Goal: Book appointment/travel/reservation

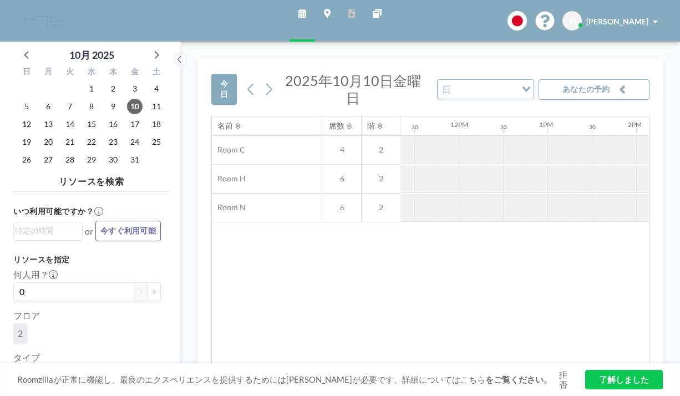
scroll to position [0, 1009]
click at [62, 134] on span "21" at bounding box center [70, 142] width 16 height 16
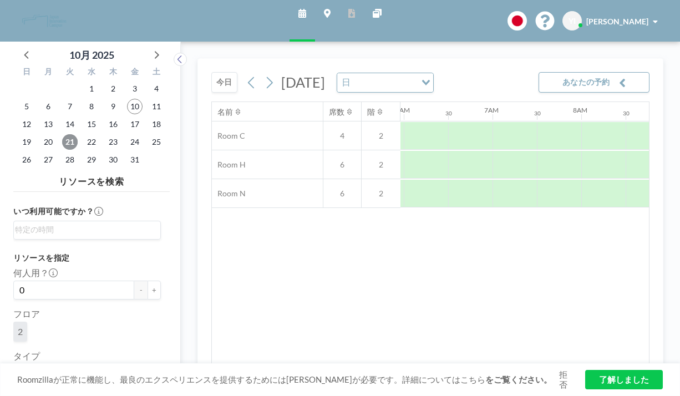
scroll to position [0, 540]
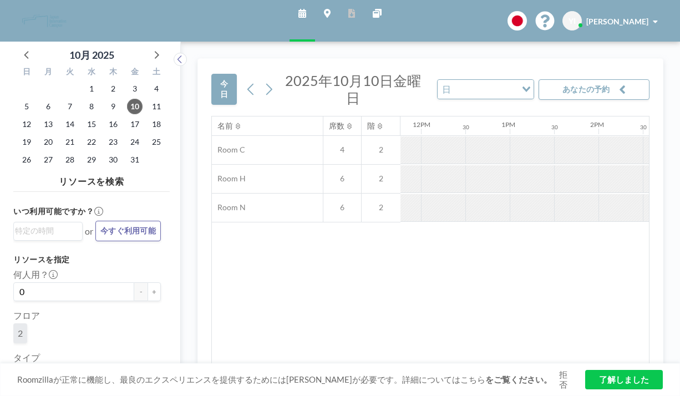
scroll to position [0, 1045]
click at [62, 134] on span "21" at bounding box center [70, 142] width 16 height 16
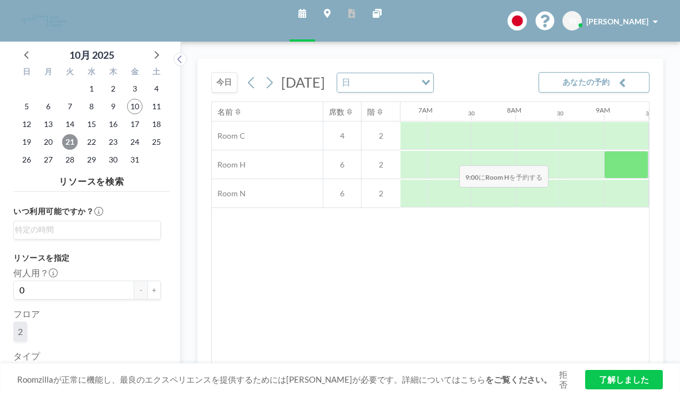
scroll to position [0, 598]
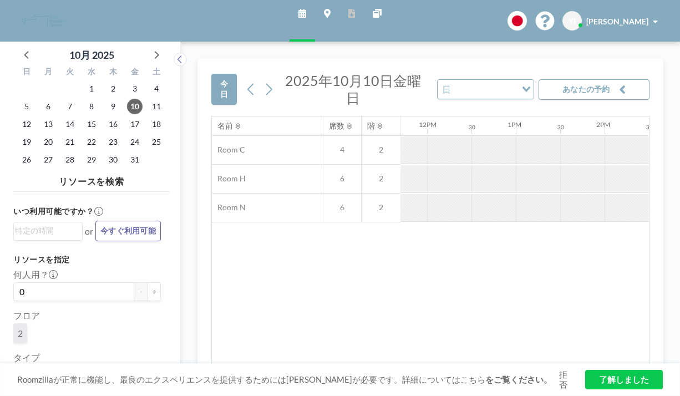
scroll to position [0, 1045]
click at [62, 134] on span "21" at bounding box center [70, 142] width 16 height 16
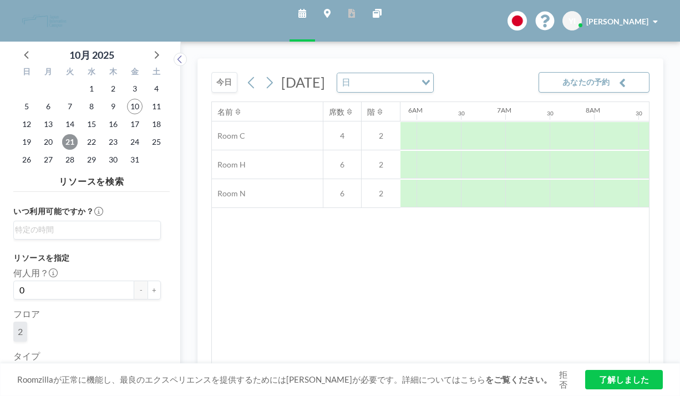
scroll to position [0, 540]
click at [61, 280] on input "0" at bounding box center [73, 289] width 121 height 19
click at [18, 326] on span "2" at bounding box center [20, 331] width 5 height 11
click at [55, 223] on input "Search for option" at bounding box center [84, 229] width 139 height 13
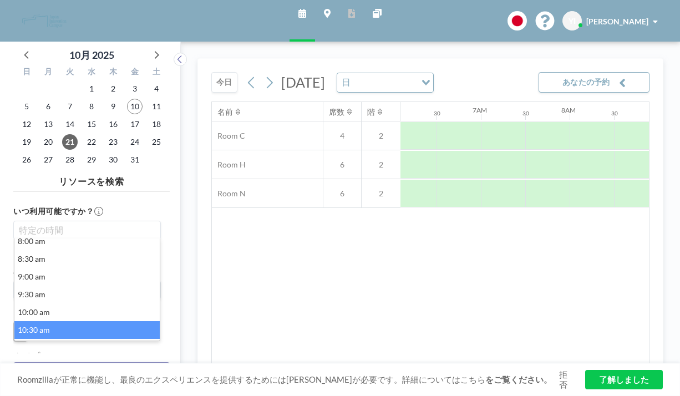
scroll to position [294, 0]
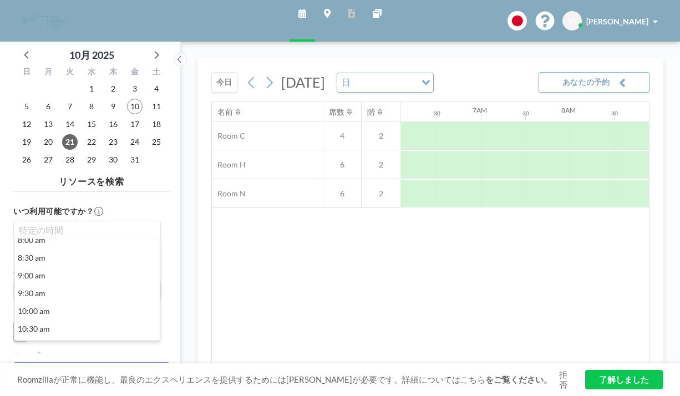
click at [52, 355] on li "11:30 am" at bounding box center [86, 364] width 145 height 18
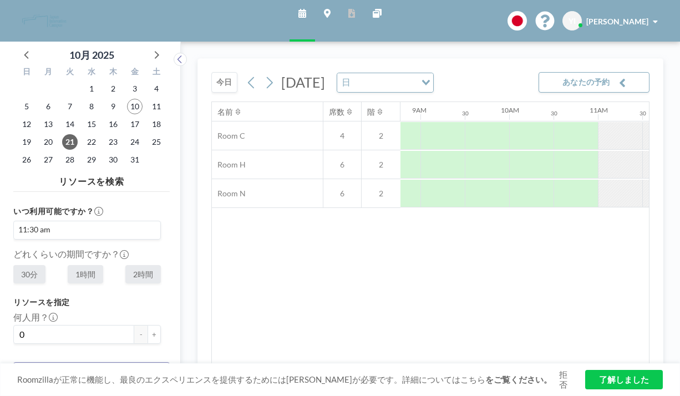
scroll to position [0, 793]
click at [627, 151] on div at bounding box center [649, 164] width 44 height 27
click at [629, 383] on link "了解しました" at bounding box center [624, 379] width 78 height 19
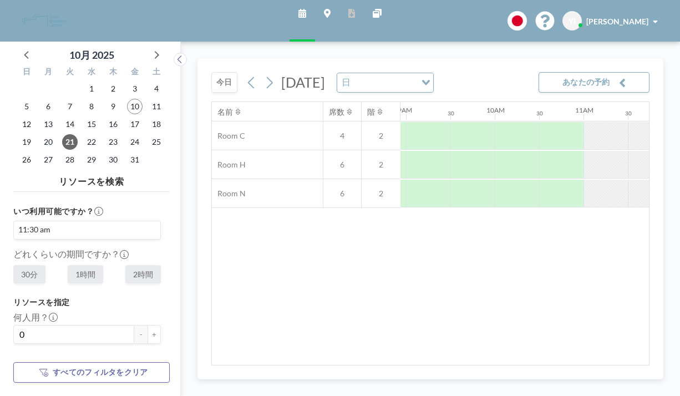
click at [70, 265] on label "1時間" at bounding box center [85, 274] width 35 height 18
radio input "true"
click at [71, 325] on input "0" at bounding box center [73, 334] width 121 height 19
type input "0"
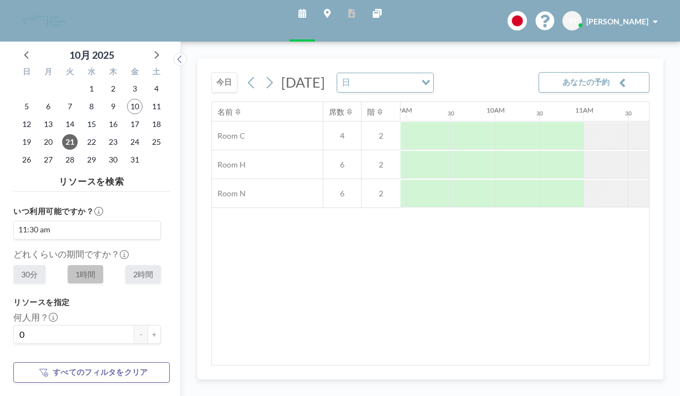
click at [95, 366] on div "2" at bounding box center [86, 378] width 147 height 24
click at [19, 366] on div "2" at bounding box center [20, 376] width 14 height 20
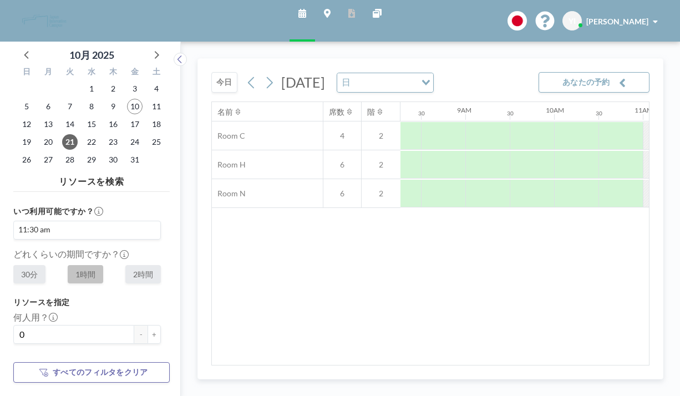
scroll to position [0, 739]
